Goal: Complete Application Form

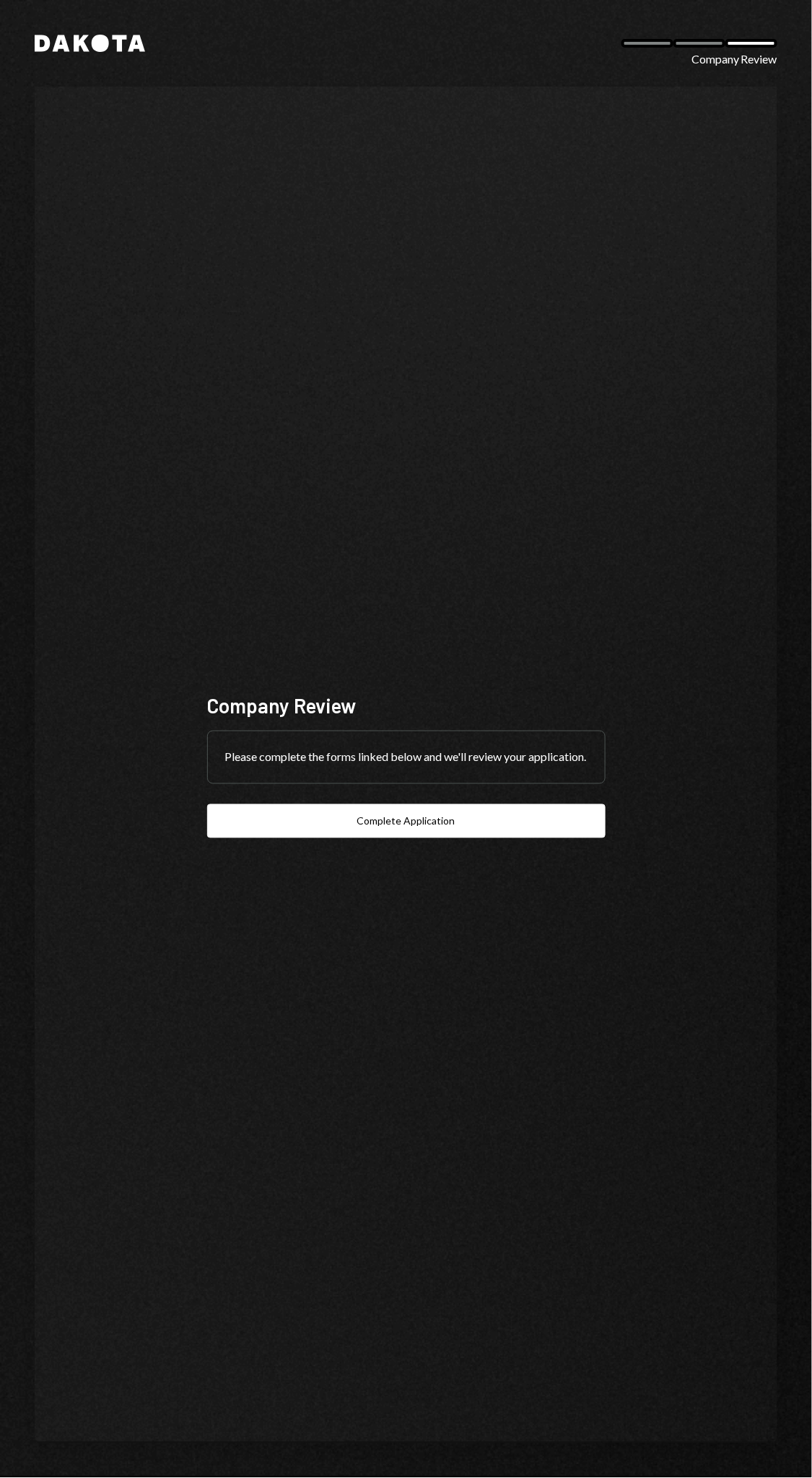
click at [799, 861] on div "Dakota Company Review Company Review Please complete the forms linked below and…" at bounding box center [406, 739] width 812 height 1478
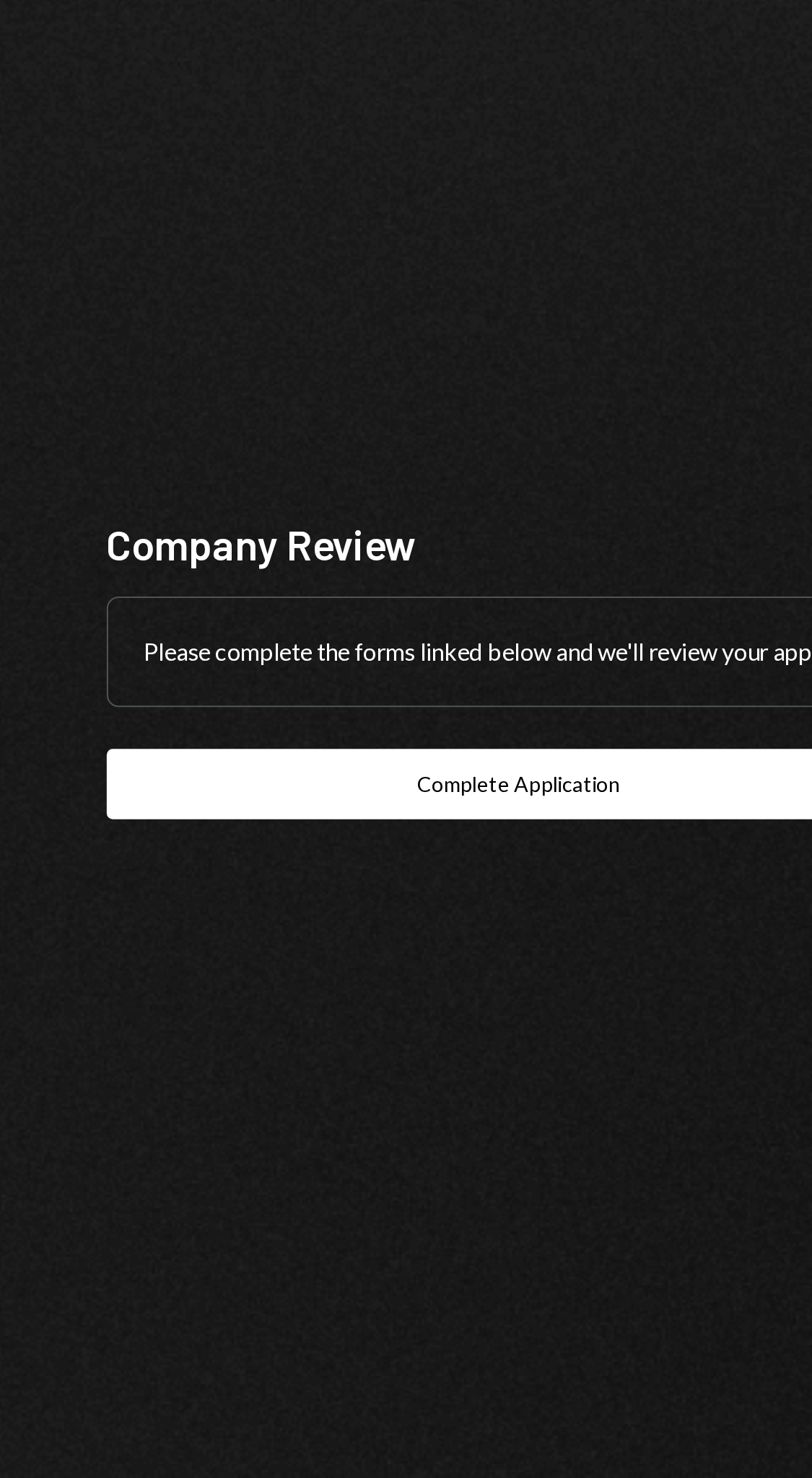
scroll to position [2, 0]
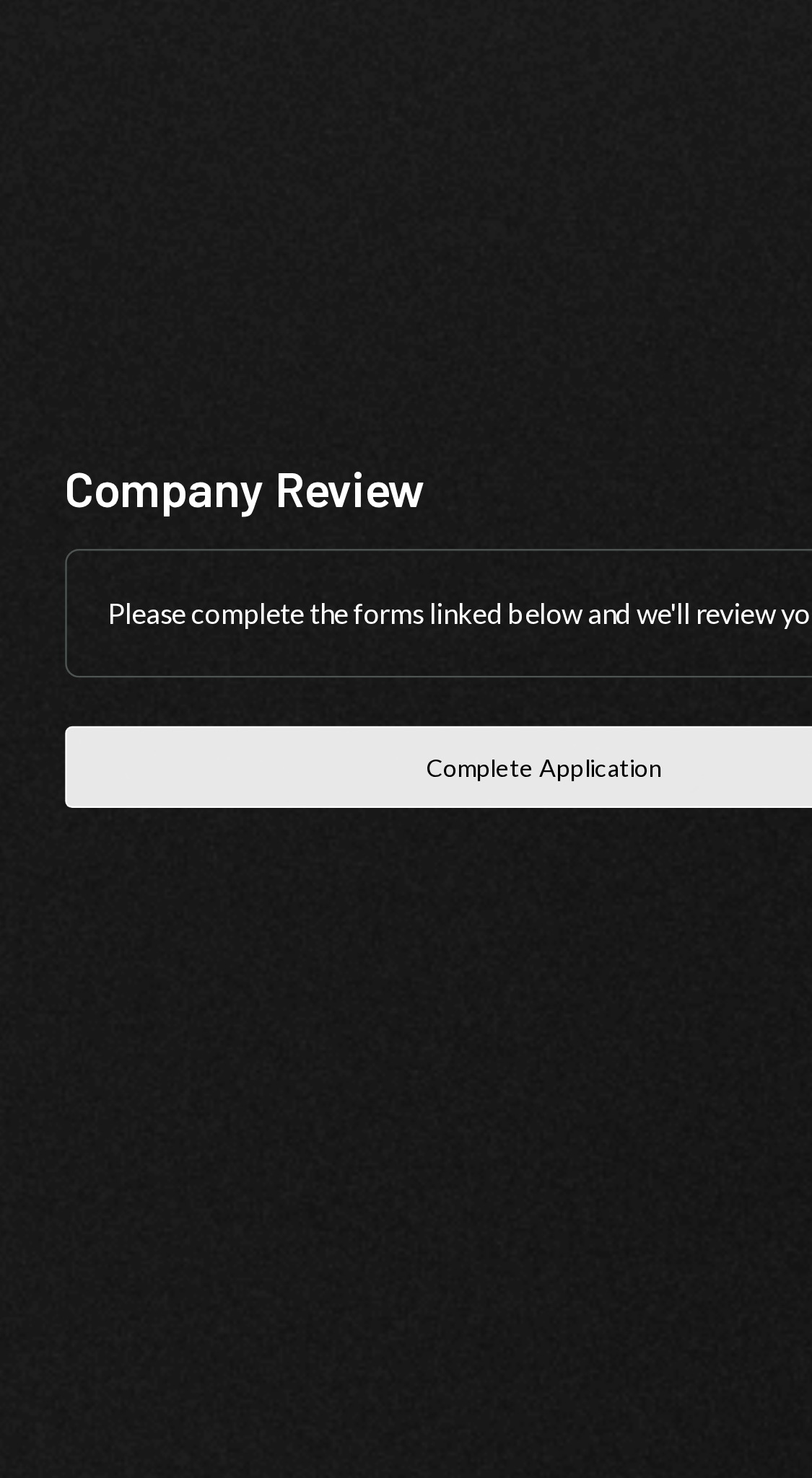
click at [451, 838] on button "Complete Application" at bounding box center [405, 822] width 398 height 34
